Goal: Task Accomplishment & Management: Manage account settings

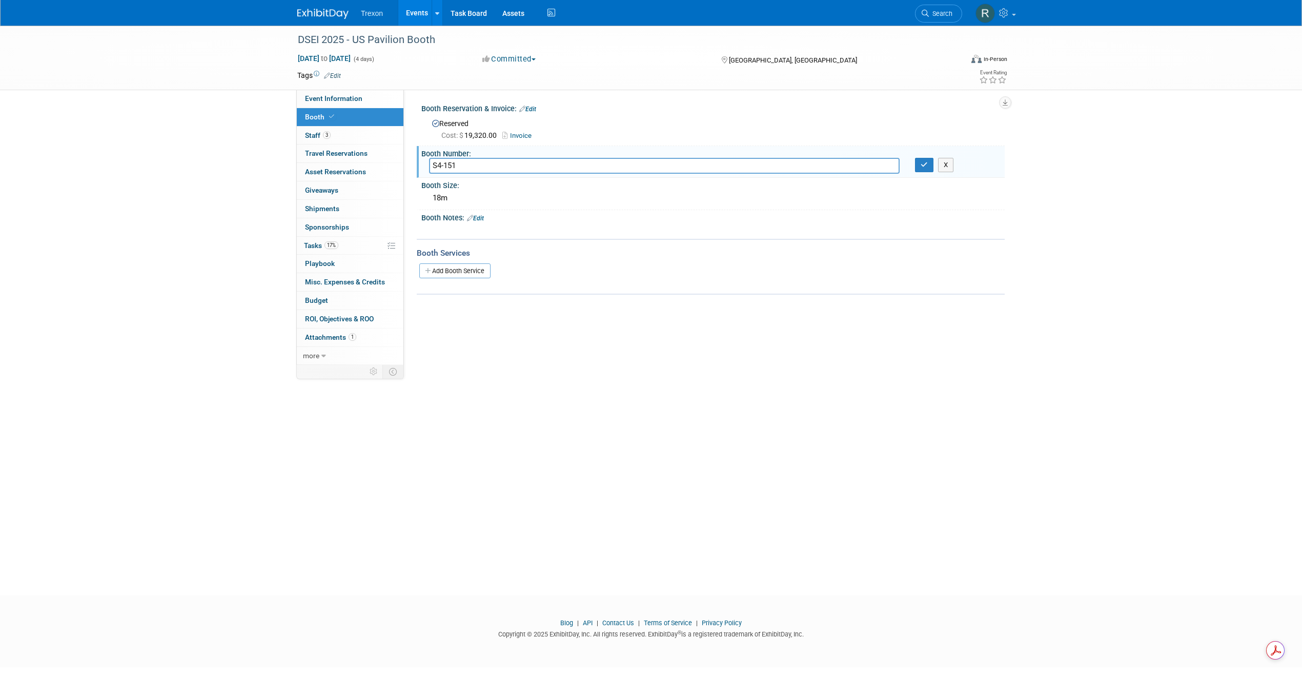
click at [416, 14] on link "Events" at bounding box center [416, 13] width 37 height 26
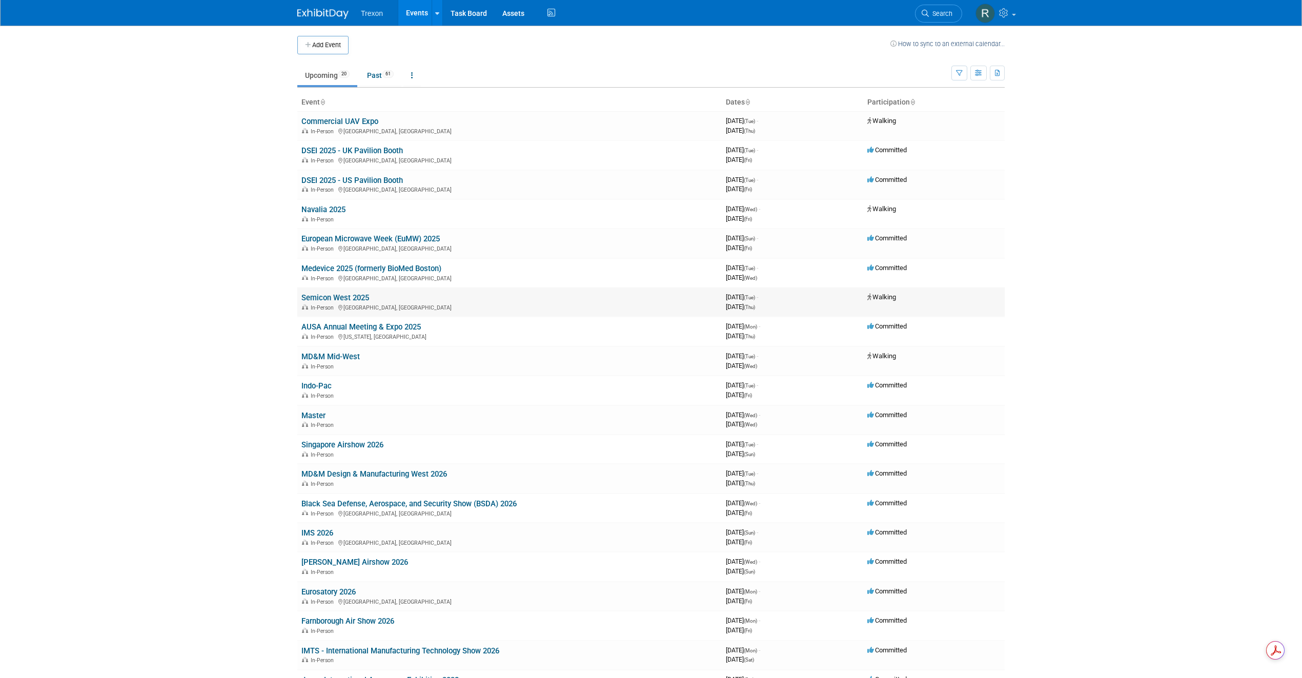
click at [342, 294] on link "Semicon West 2025" at bounding box center [335, 297] width 68 height 9
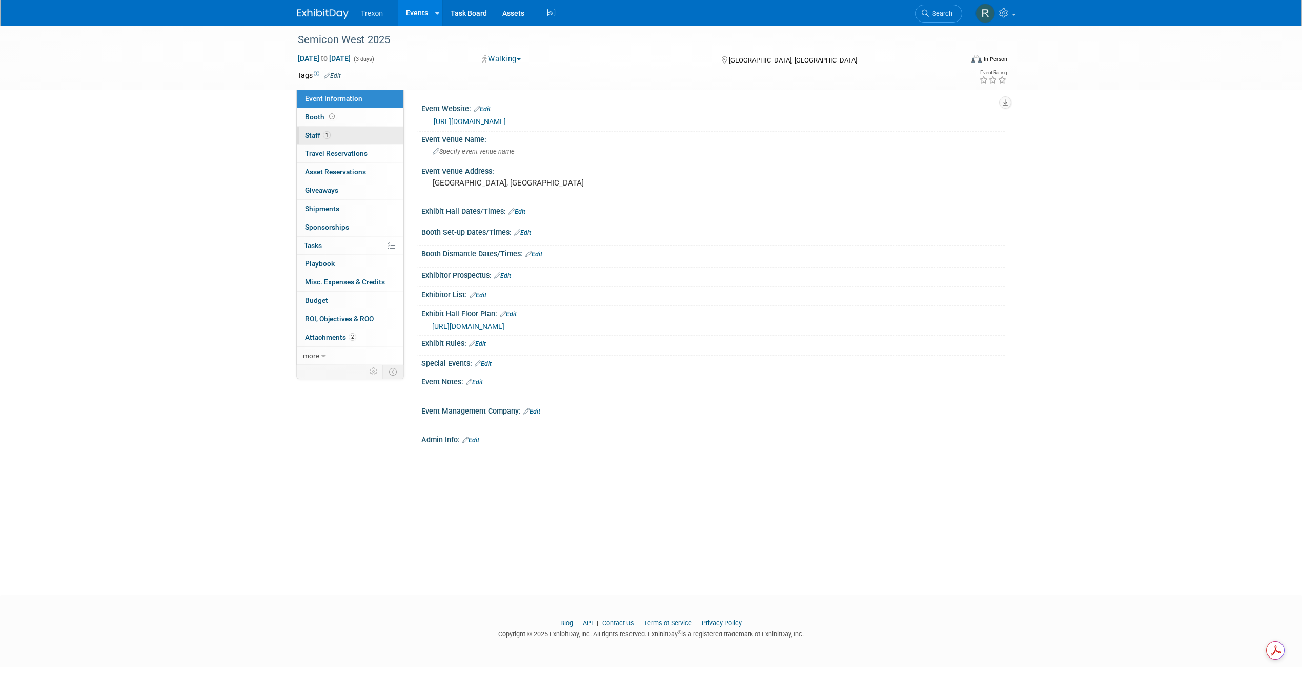
click at [308, 131] on link "1 Staff 1" at bounding box center [350, 136] width 107 height 18
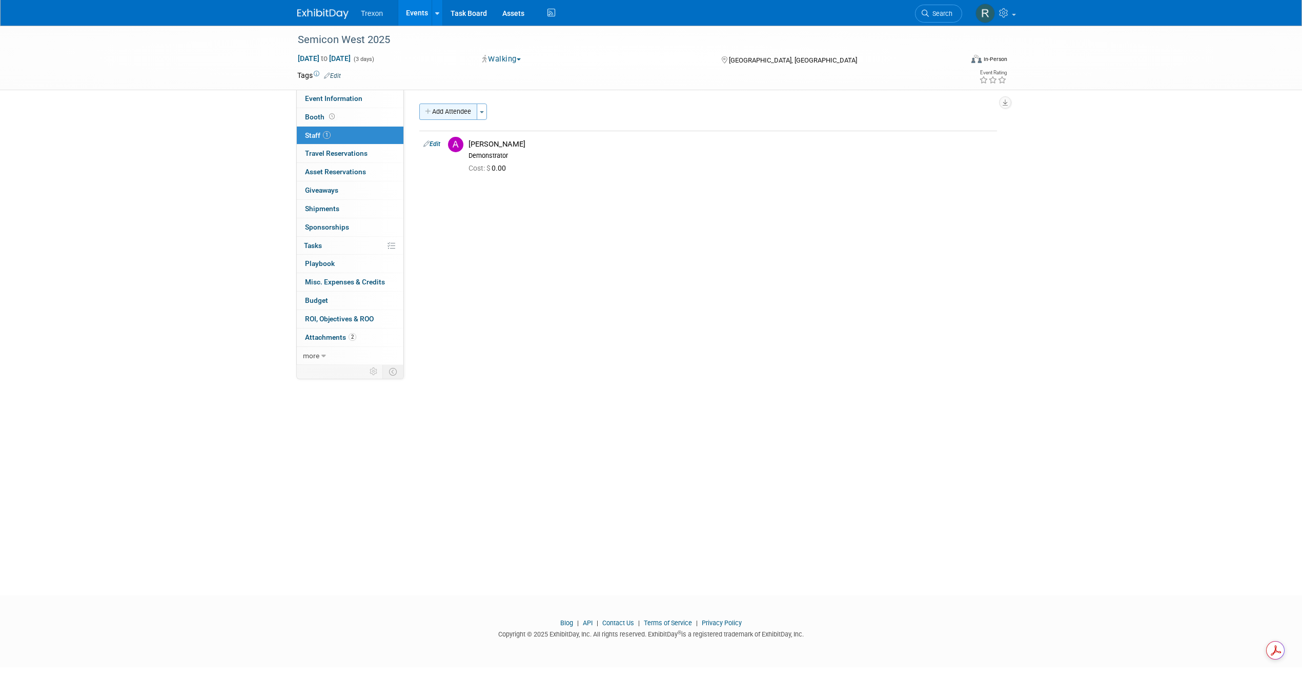
click at [442, 122] on div "Add Attendee Toggle Dropdown Quick -Tag Attendees Apply X (me) select all cancel" at bounding box center [708, 142] width 578 height 76
click at [443, 116] on button "Add Attendee" at bounding box center [448, 112] width 58 height 16
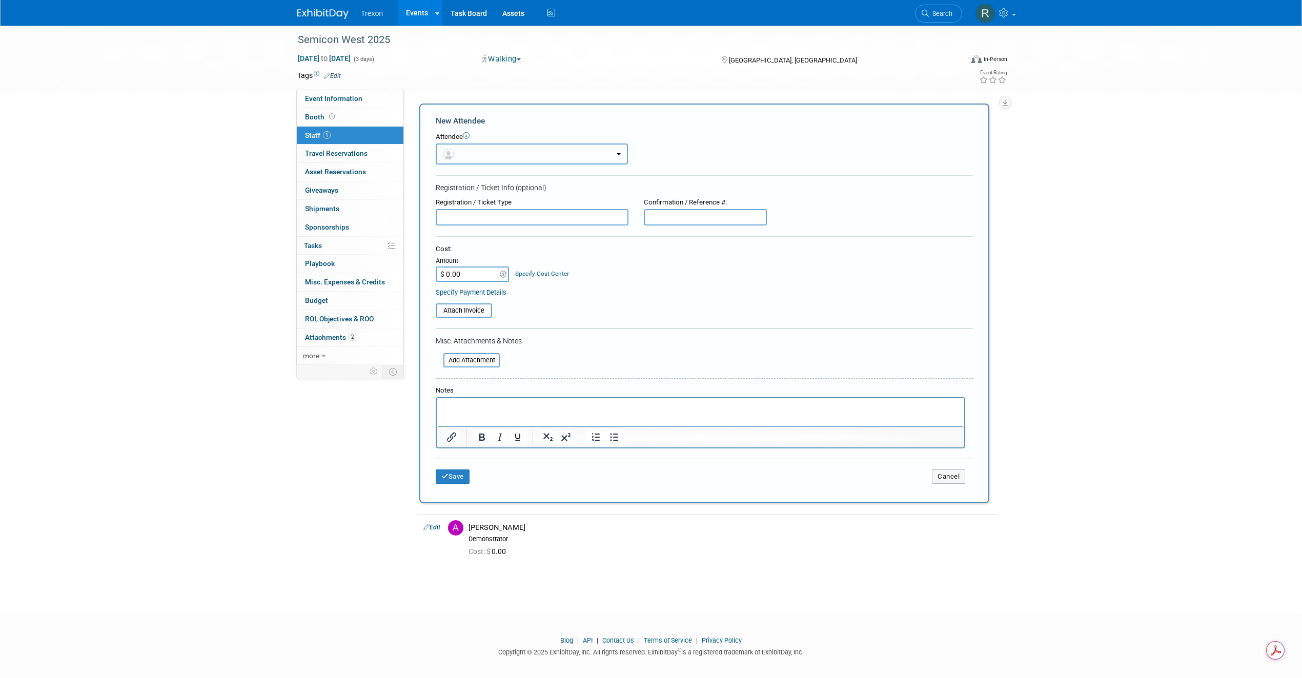
click at [500, 163] on button "button" at bounding box center [532, 154] width 192 height 21
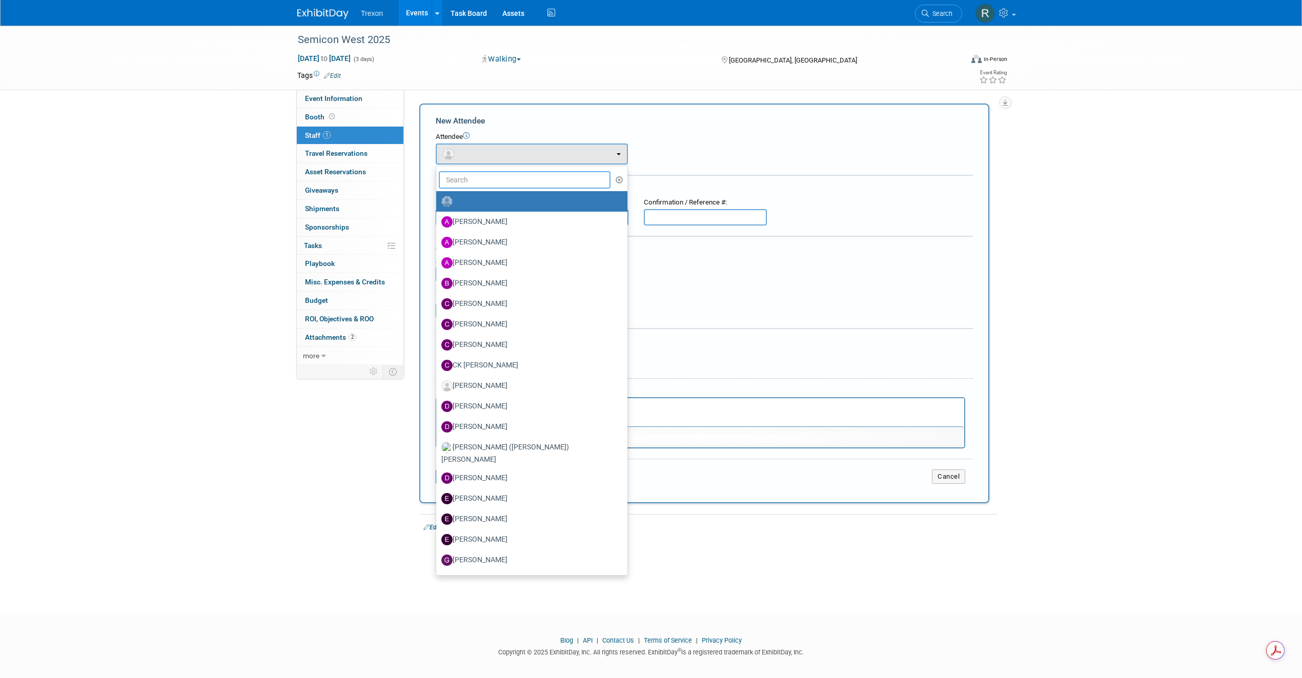
click at [489, 175] on input "text" at bounding box center [525, 179] width 172 height 17
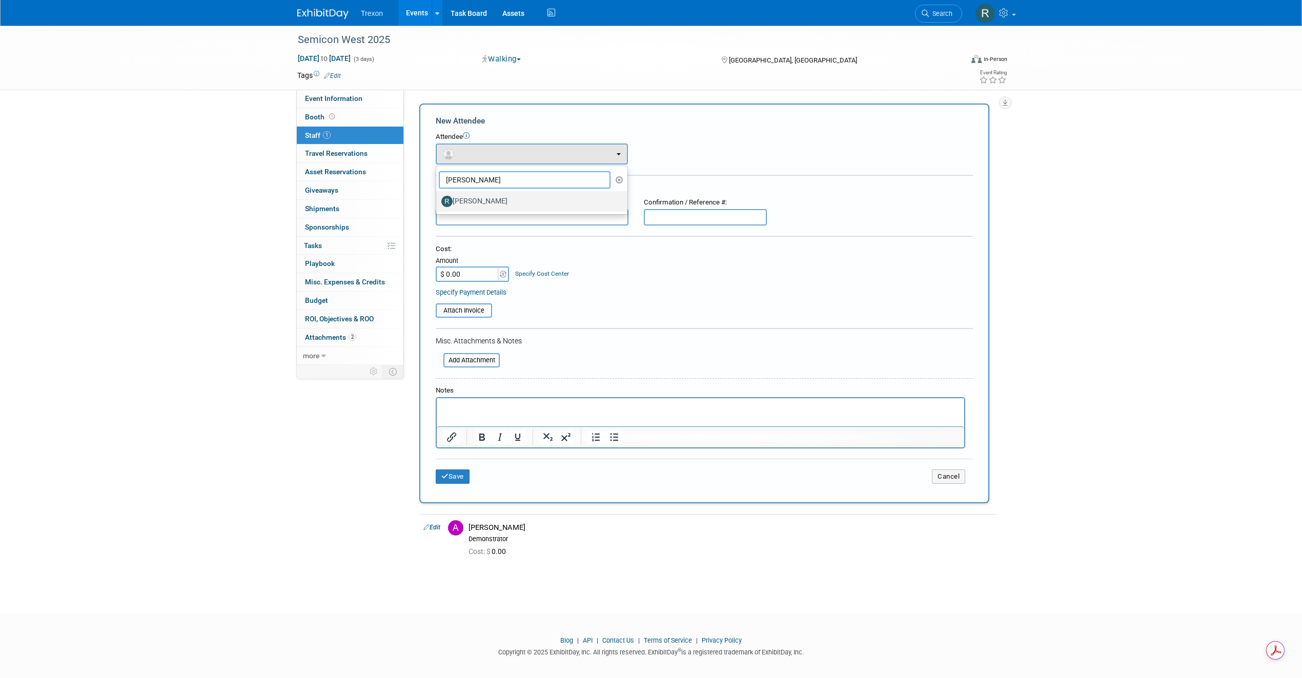
type input "randy"
click at [511, 199] on label "[PERSON_NAME]" at bounding box center [529, 201] width 176 height 16
click at [438, 199] on input "[PERSON_NAME]" at bounding box center [434, 200] width 7 height 7
select select "c5e293f7-a40c-4041-b6cf-a34f83d40afb"
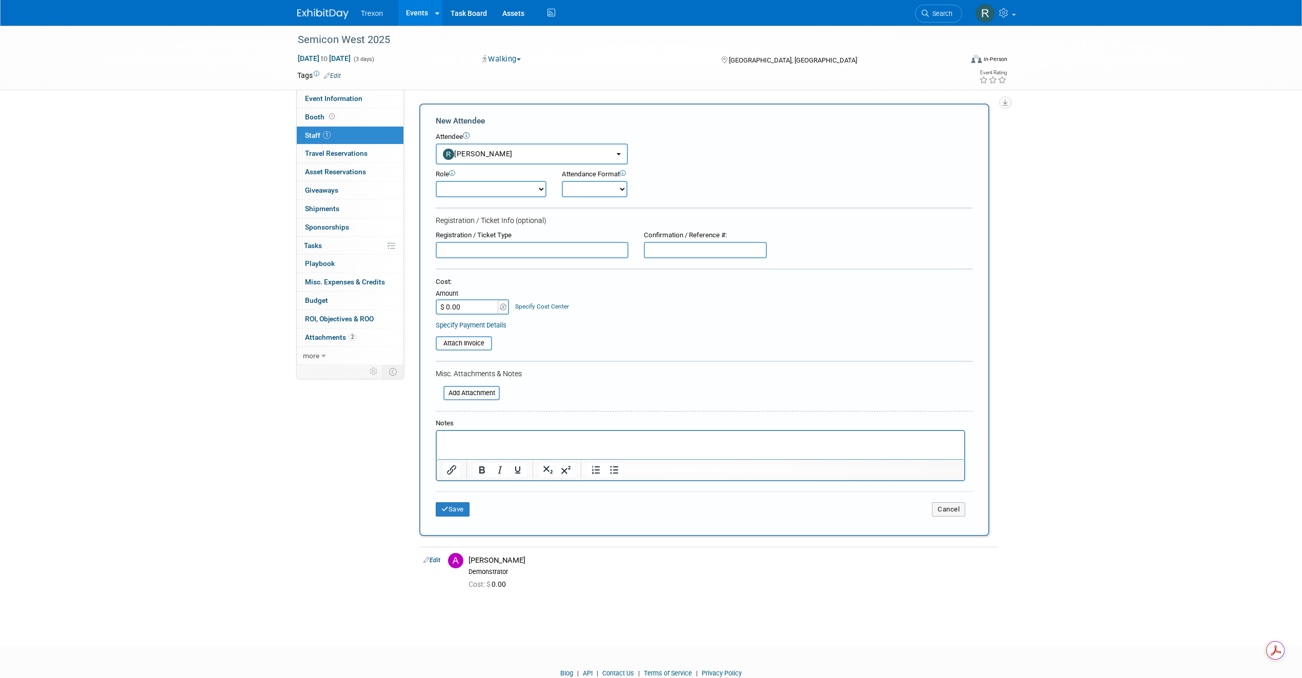
click at [452, 192] on select "Corporate Staff Demonstrator Host Planner Presenter Sales Representative Set-up…" at bounding box center [491, 189] width 111 height 16
click at [466, 503] on button "Save" at bounding box center [453, 505] width 34 height 14
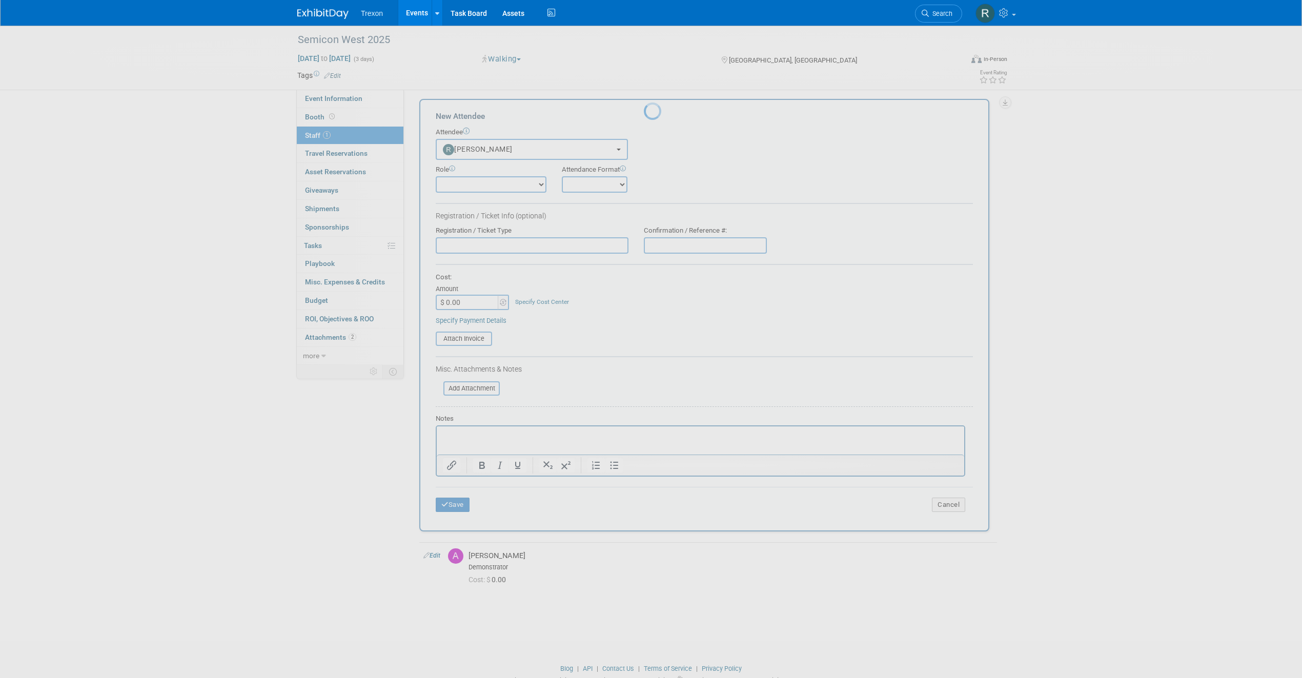
scroll to position [0, 0]
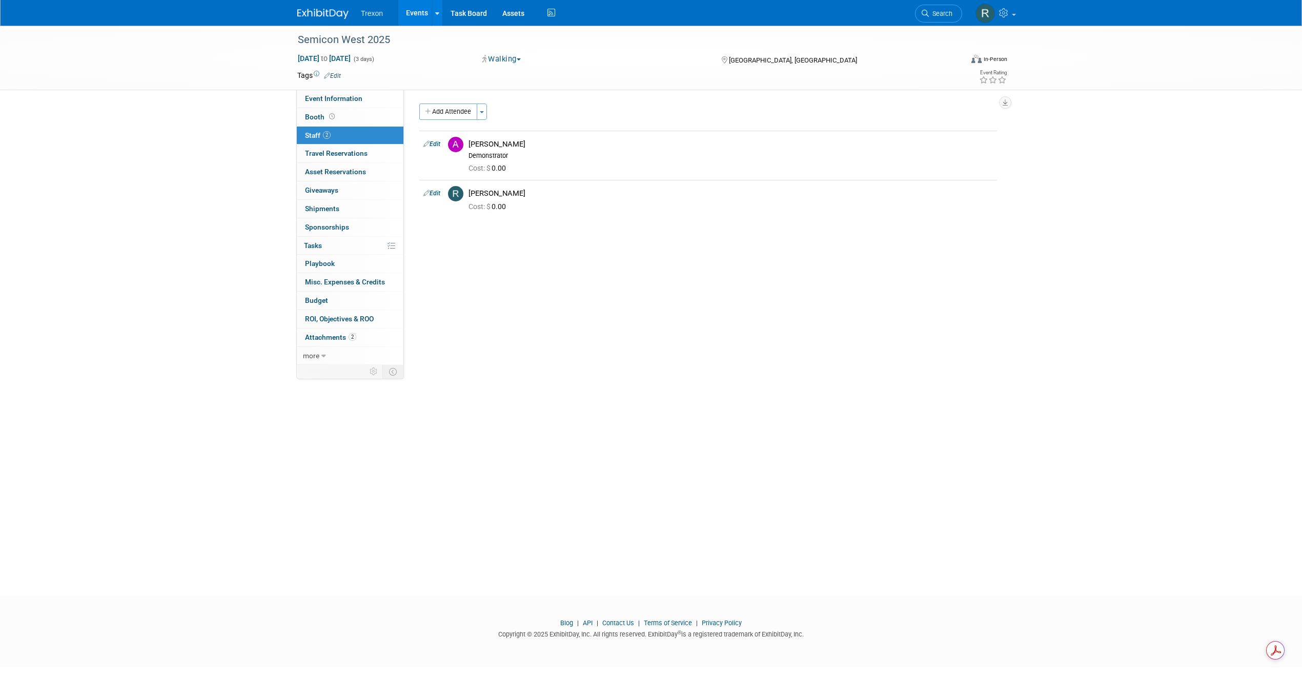
click at [889, 378] on div "Semicon West 2025 Oct 7, 2025 to Oct 9, 2025 (3 days) Oct 7, 2025 to Oct 9, 202…" at bounding box center [651, 302] width 1302 height 552
click at [324, 103] on span "Event Information" at bounding box center [333, 98] width 57 height 8
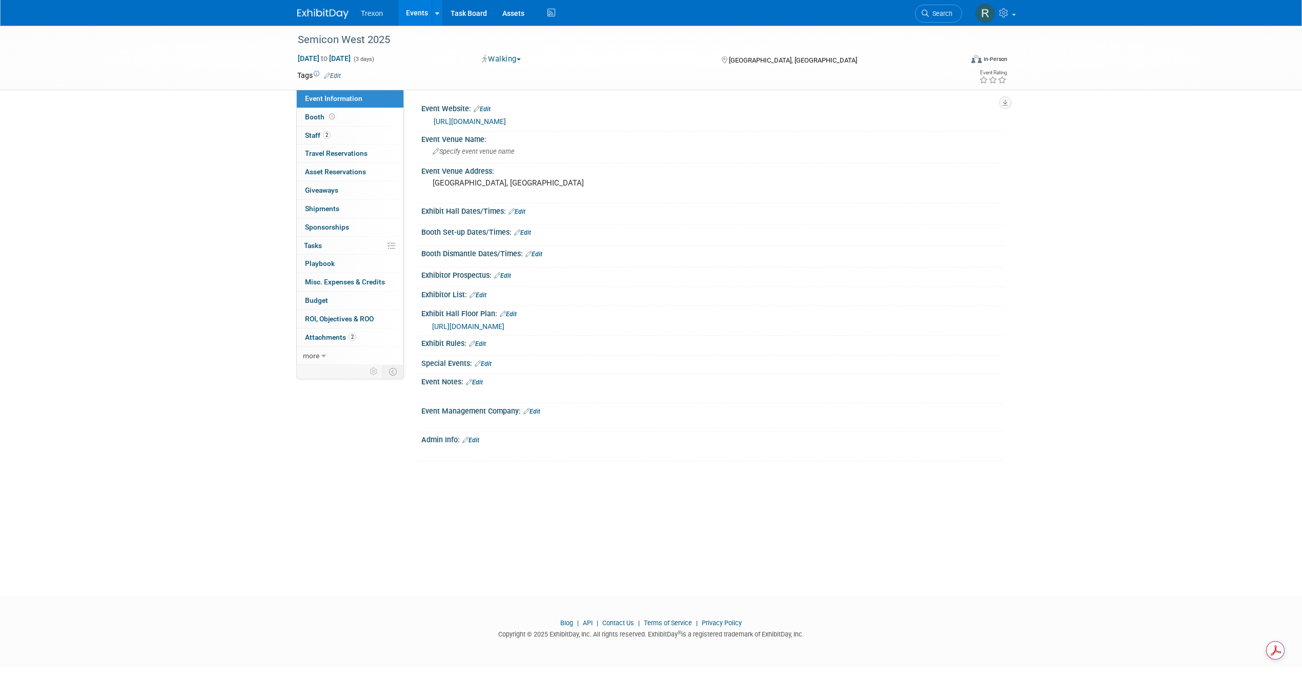
click at [506, 118] on link "https://www.semiconwest.org/" at bounding box center [470, 121] width 72 height 8
click at [416, 14] on link "Events" at bounding box center [416, 13] width 37 height 26
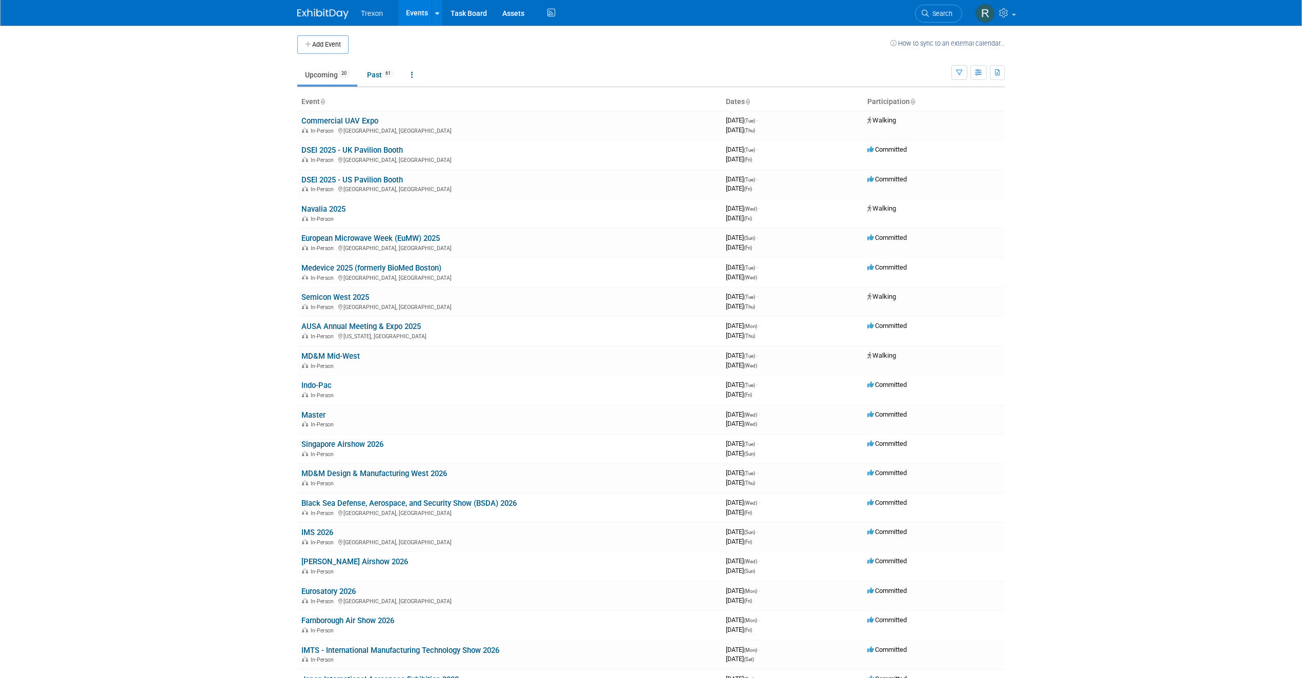
click at [352, 269] on link "Medevice 2025 (formerly BioMed Boston)" at bounding box center [371, 267] width 140 height 9
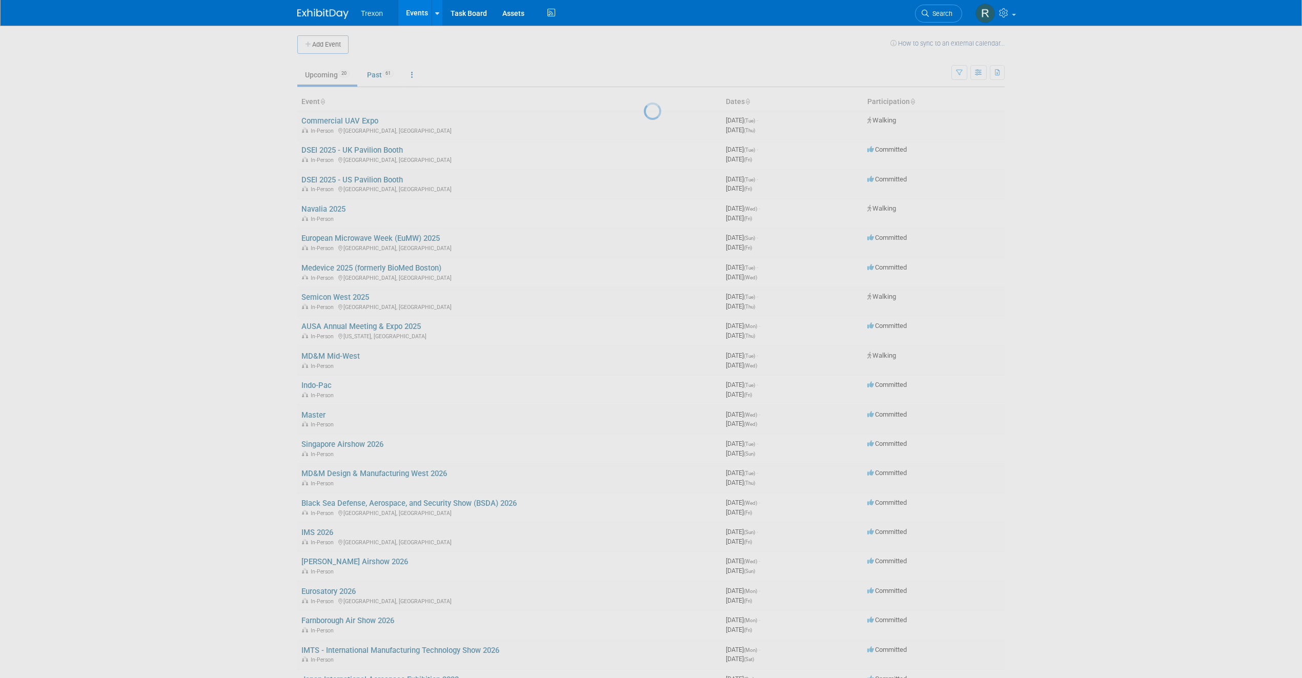
scroll to position [3, 0]
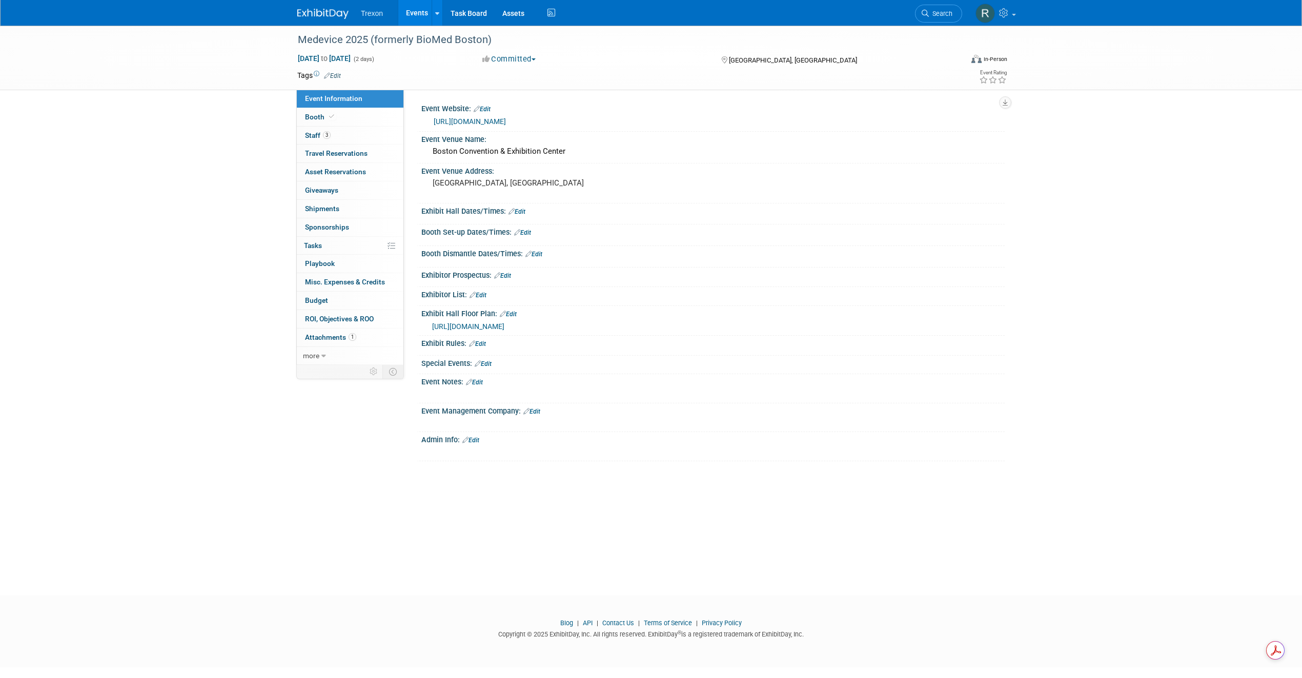
click at [506, 124] on link "[URL][DOMAIN_NAME]" at bounding box center [470, 121] width 72 height 8
